Goal: Entertainment & Leisure: Consume media (video, audio)

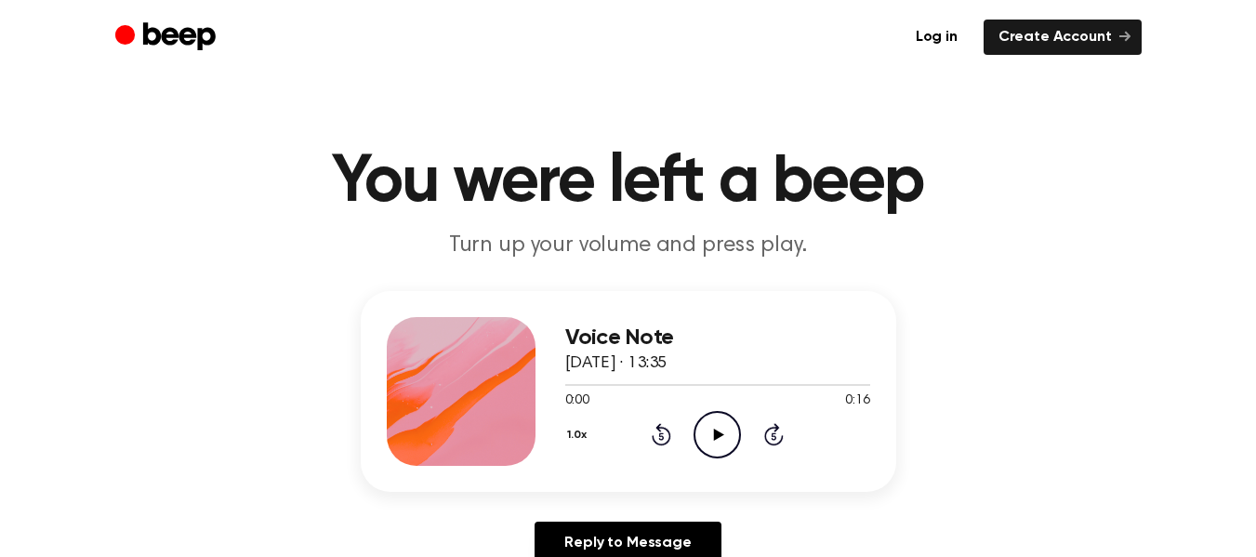
click at [1073, 152] on h1 "You were left a beep" at bounding box center [628, 182] width 952 height 67
click at [729, 425] on icon "Play Audio" at bounding box center [717, 434] width 47 height 47
click at [731, 432] on icon "Play Audio" at bounding box center [717, 434] width 47 height 47
